Goal: Information Seeking & Learning: Learn about a topic

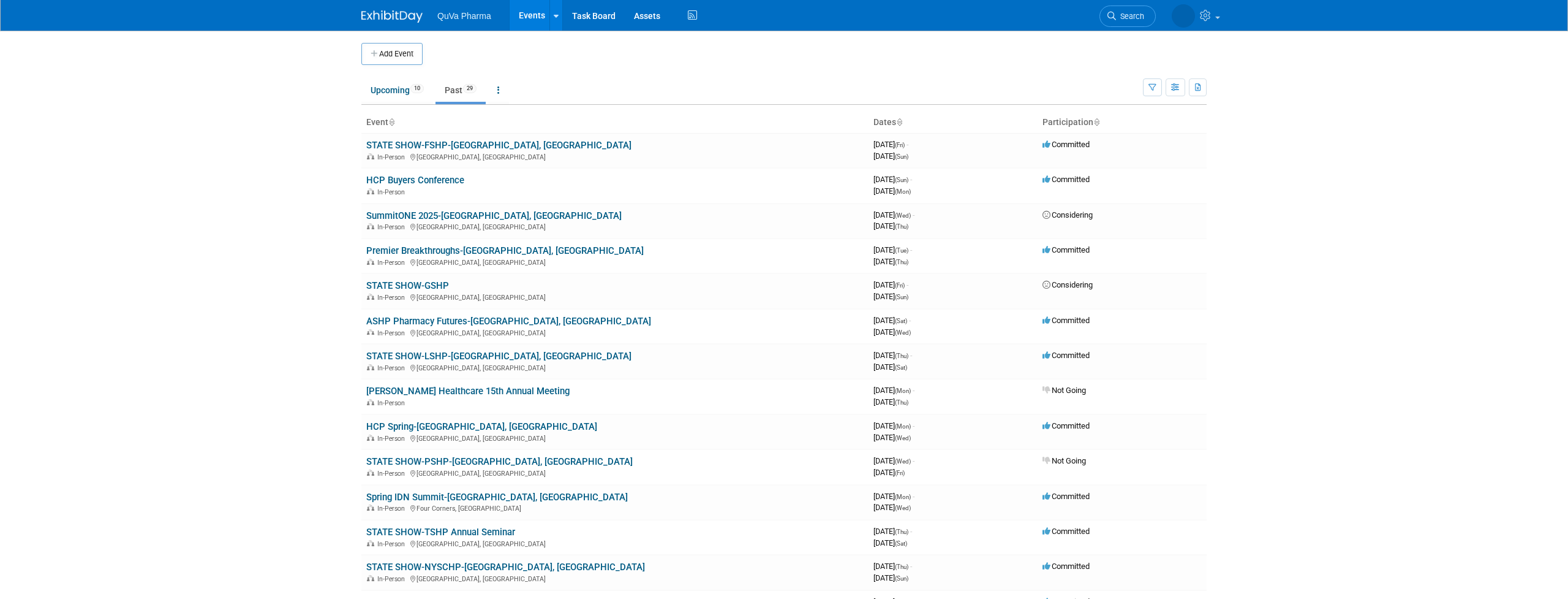
click at [453, 86] on link "Past 29" at bounding box center [461, 90] width 51 height 23
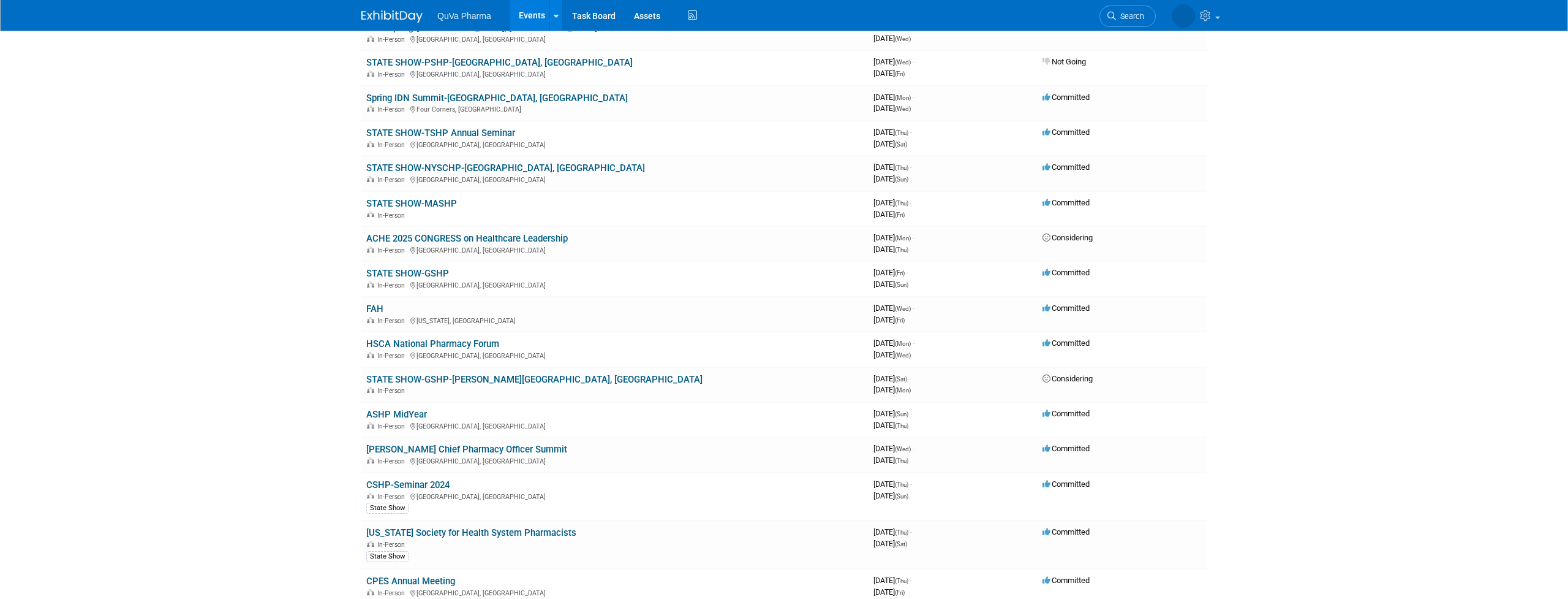
scroll to position [402, 0]
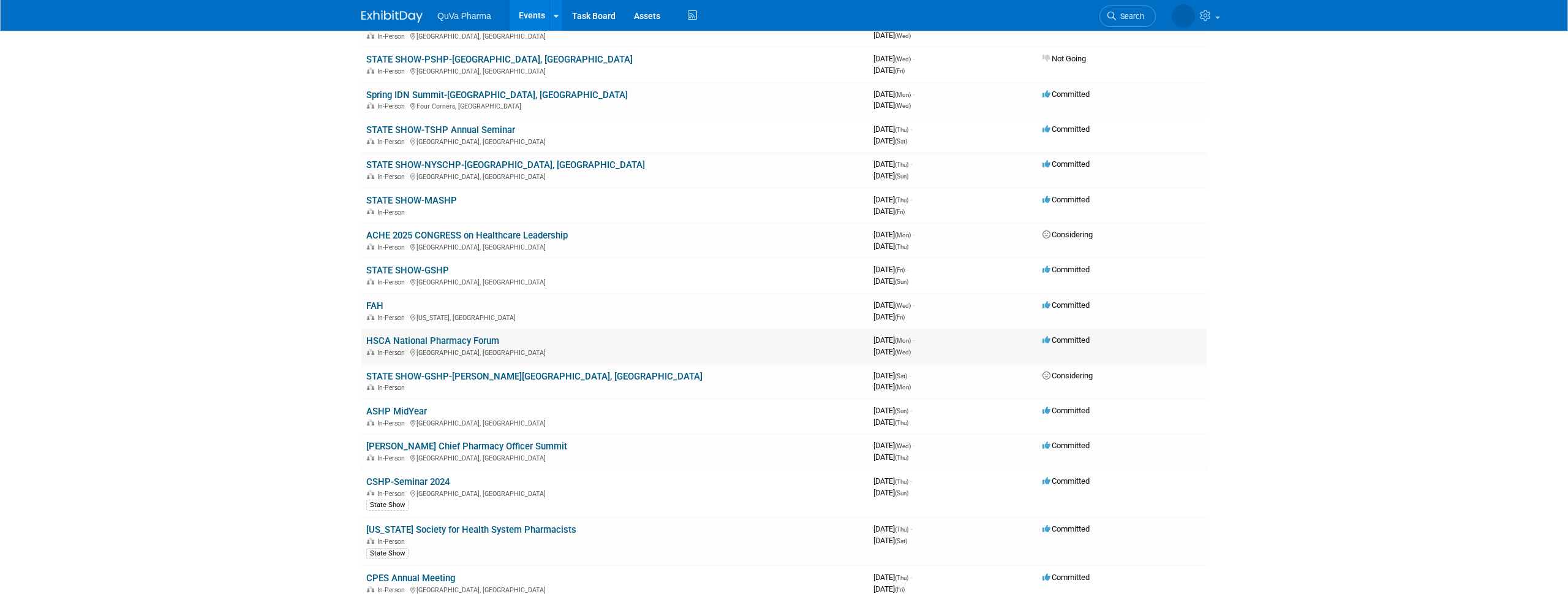
click at [460, 336] on link "HSCA National Pharmacy Forum" at bounding box center [433, 341] width 133 height 11
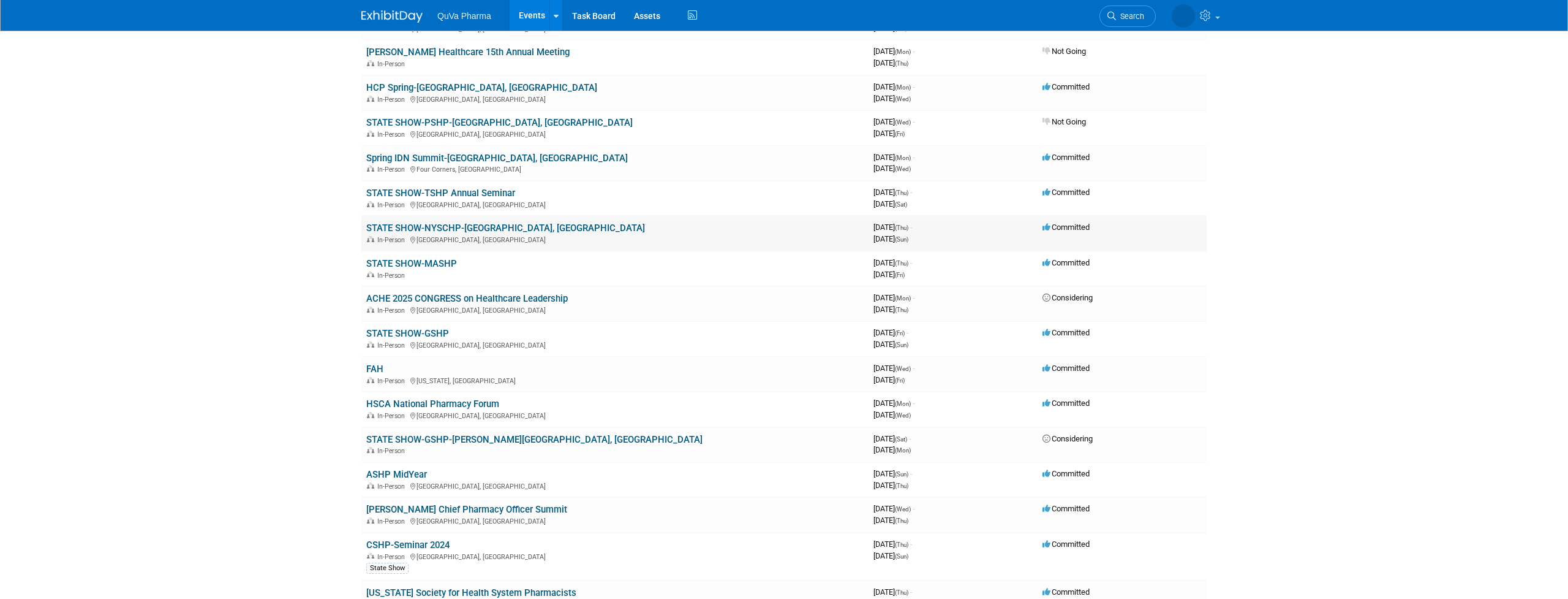
scroll to position [338, 0]
click at [467, 154] on link "Spring IDN Summit-[GEOGRAPHIC_DATA], [GEOGRAPHIC_DATA]" at bounding box center [497, 159] width 261 height 11
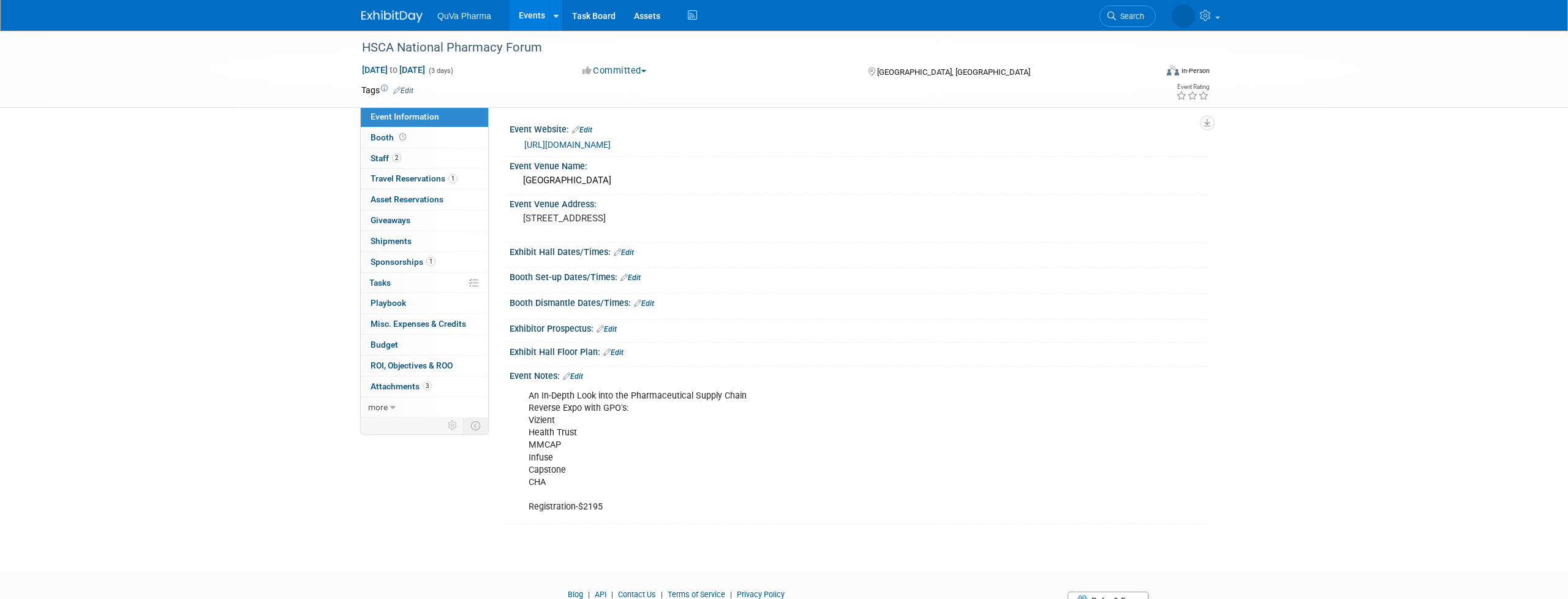
click at [611, 142] on link "https://web.cvent.com/event/3719250d-a72d-464d-bd37-5122a53db7ee/summary" at bounding box center [567, 145] width 87 height 10
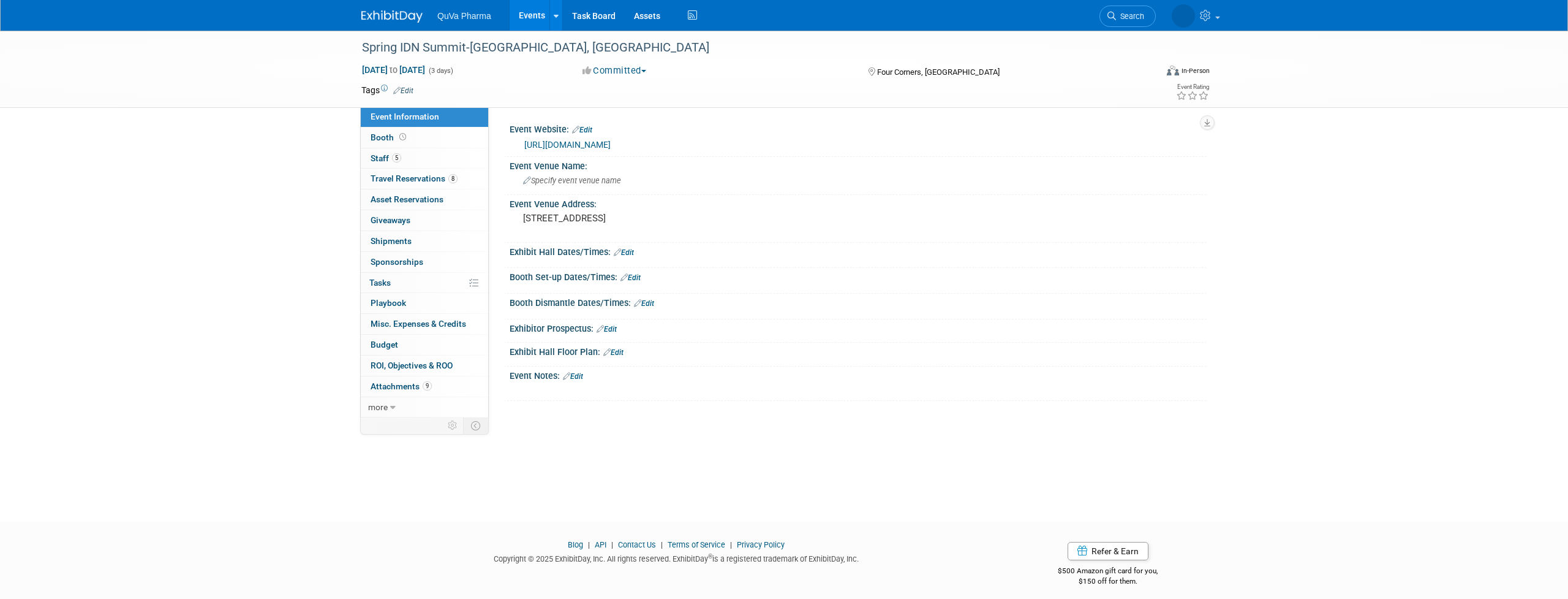
click at [568, 142] on link "https://www.idnsummit.com/Spring2025" at bounding box center [567, 145] width 87 height 10
click at [534, 14] on link "Events" at bounding box center [532, 15] width 45 height 31
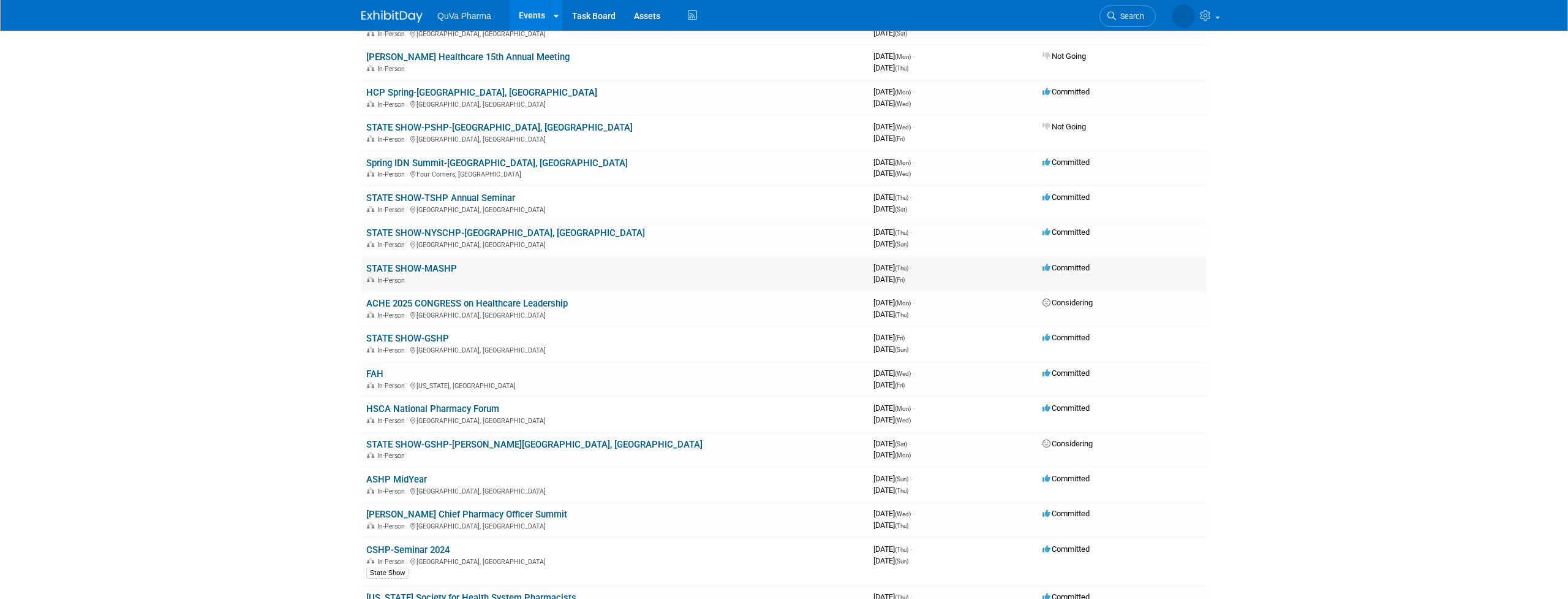
scroll to position [334, 0]
